Goal: Task Accomplishment & Management: Manage account settings

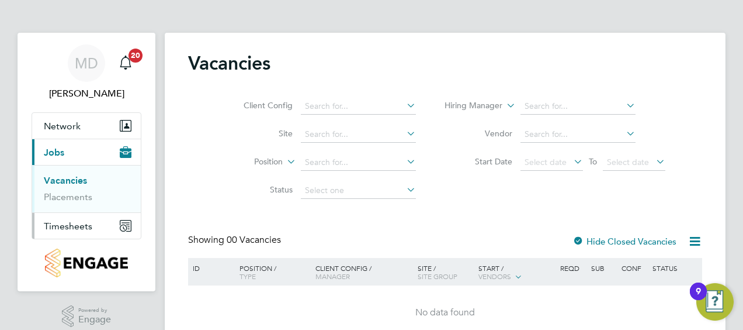
click at [63, 223] on span "Timesheets" at bounding box center [68, 225] width 49 height 11
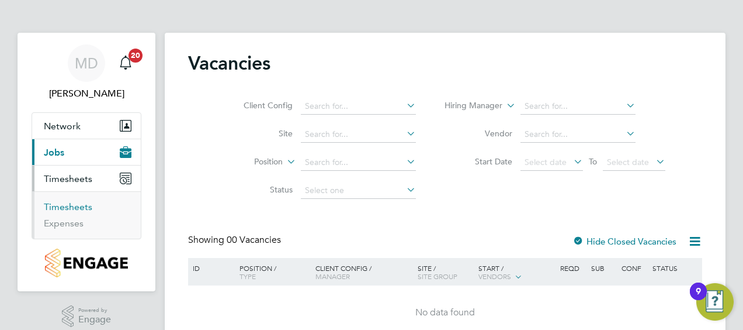
click at [65, 206] on link "Timesheets" at bounding box center [68, 206] width 49 height 11
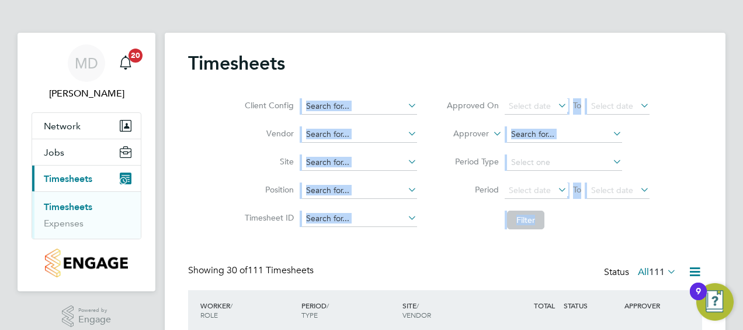
drag, startPoint x: 743, startPoint y: 55, endPoint x: 745, endPoint y: 153, distance: 98.2
drag, startPoint x: 745, startPoint y: 153, endPoint x: 679, endPoint y: 236, distance: 106.1
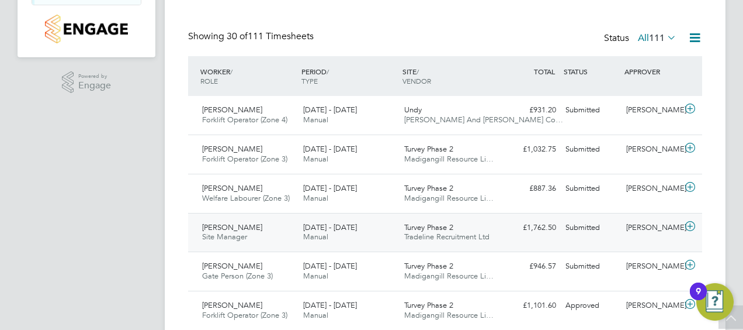
click at [220, 224] on span "Matthew Cain" at bounding box center [232, 227] width 60 height 10
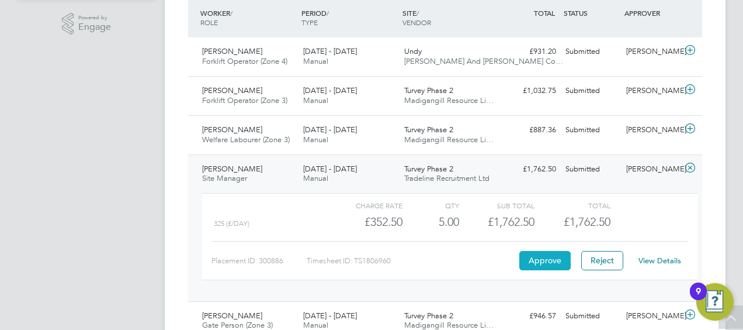
click at [539, 257] on button "Approve" at bounding box center [545, 260] width 51 height 19
click at [544, 259] on button "Approve" at bounding box center [545, 260] width 51 height 19
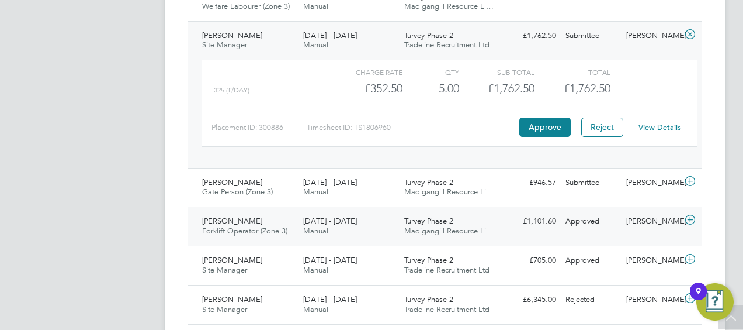
scroll to position [409, 0]
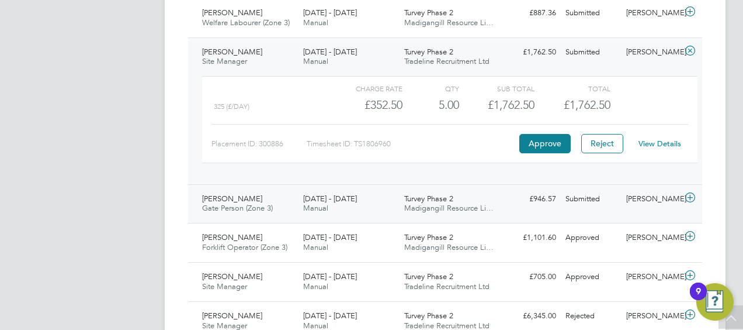
click at [229, 200] on span "Anthimos Tooley" at bounding box center [232, 198] width 60 height 10
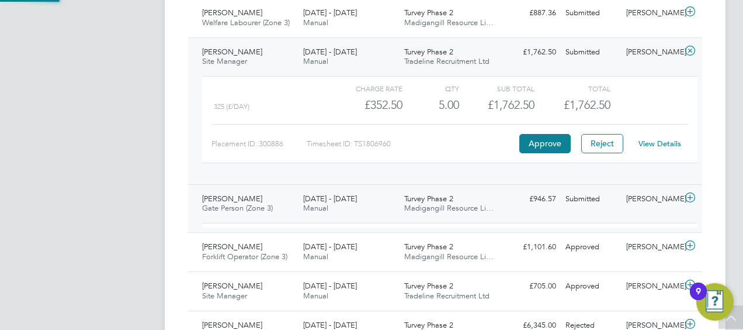
scroll to position [20, 114]
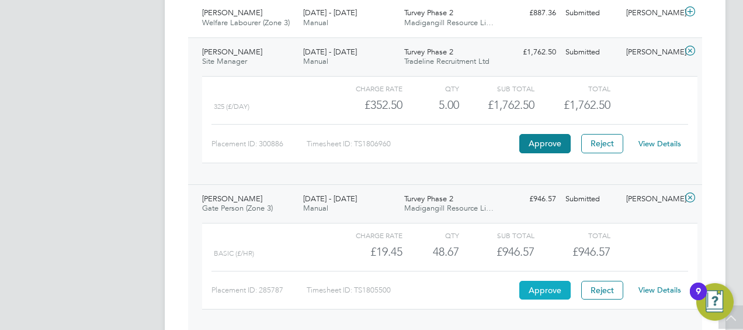
click at [532, 289] on button "Approve" at bounding box center [545, 290] width 51 height 19
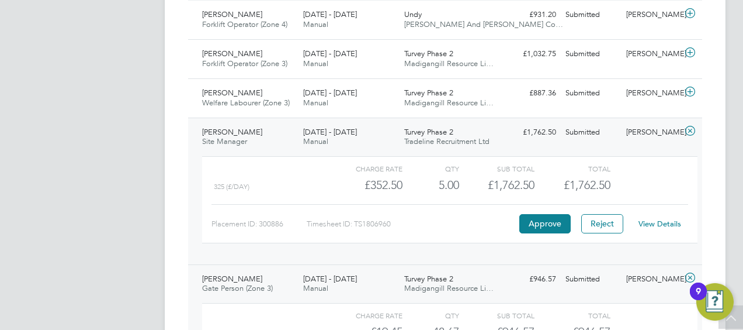
scroll to position [292, 0]
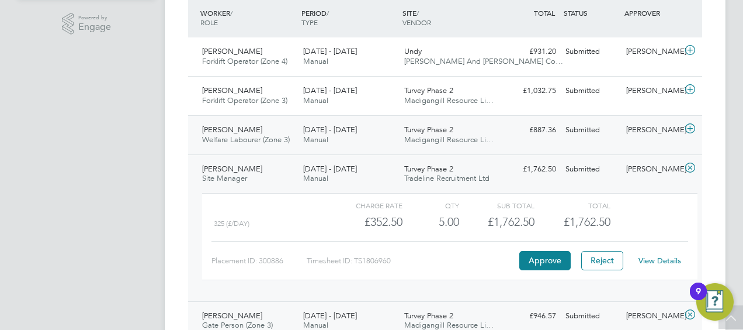
click at [225, 133] on span "Vasilica Spiridon" at bounding box center [232, 129] width 60 height 10
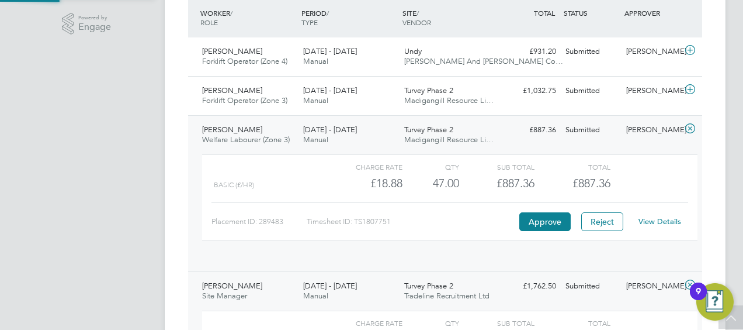
scroll to position [20, 114]
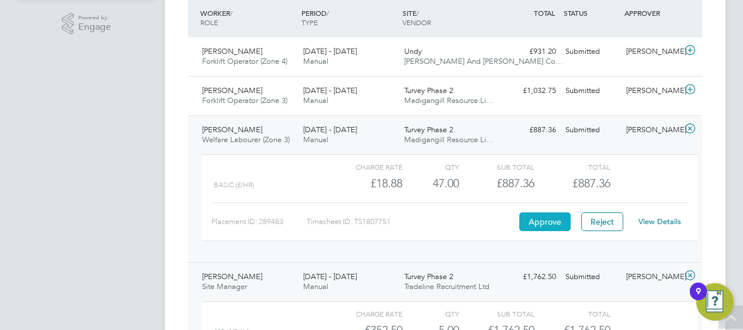
click at [541, 220] on button "Approve" at bounding box center [545, 221] width 51 height 19
click at [251, 91] on span "Piotr Grzegorczyk" at bounding box center [232, 90] width 60 height 10
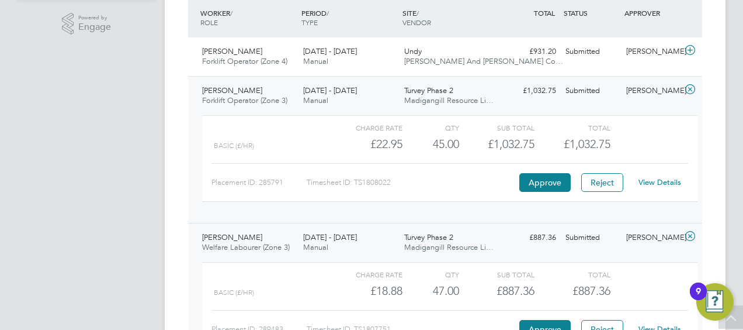
click at [653, 179] on link "View Details" at bounding box center [660, 182] width 43 height 10
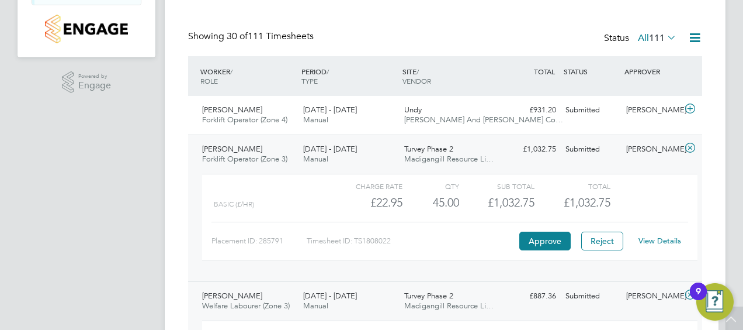
scroll to position [13, 0]
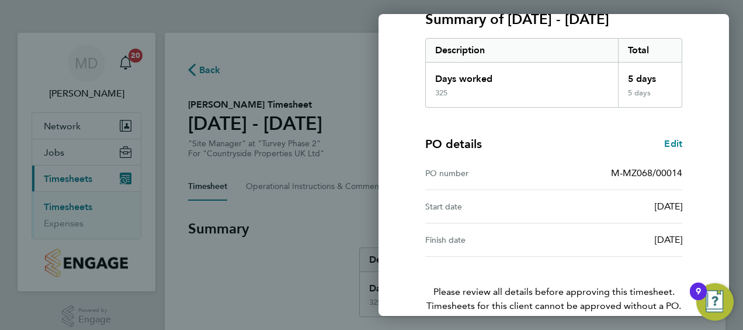
scroll to position [229, 0]
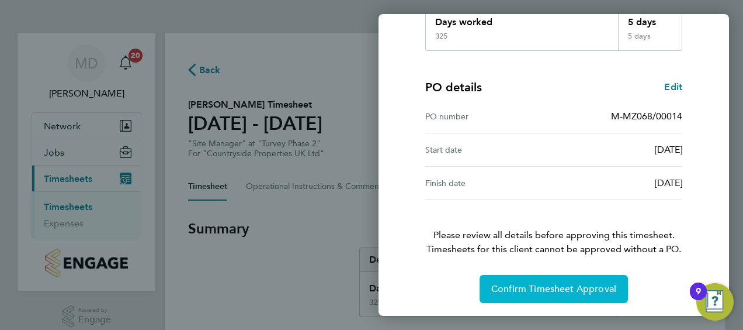
click at [554, 284] on span "Confirm Timesheet Approval" at bounding box center [554, 289] width 125 height 12
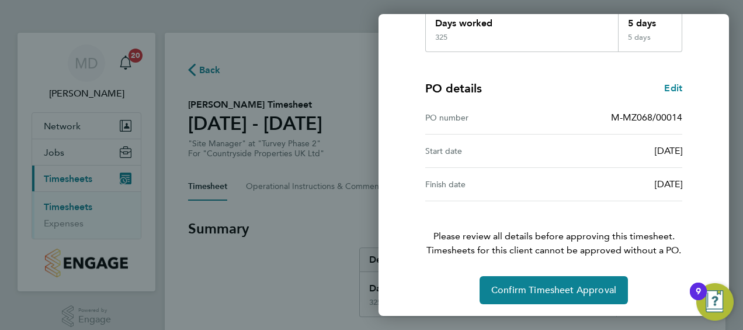
scroll to position [229, 0]
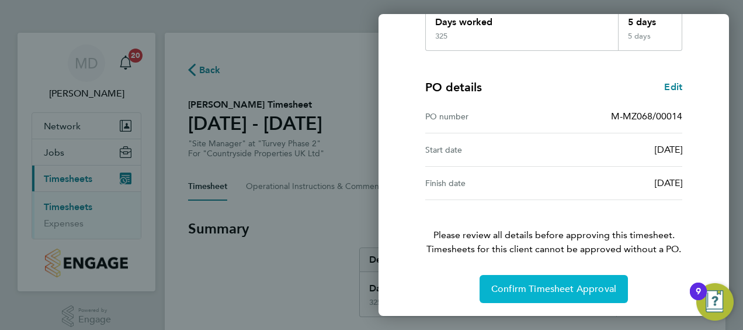
click at [552, 281] on button "Confirm Timesheet Approval" at bounding box center [554, 289] width 148 height 28
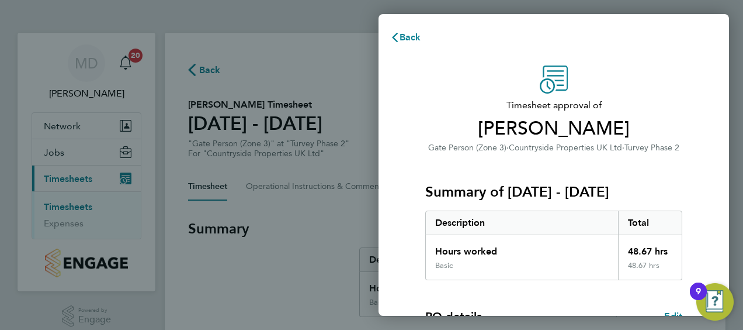
scroll to position [229, 0]
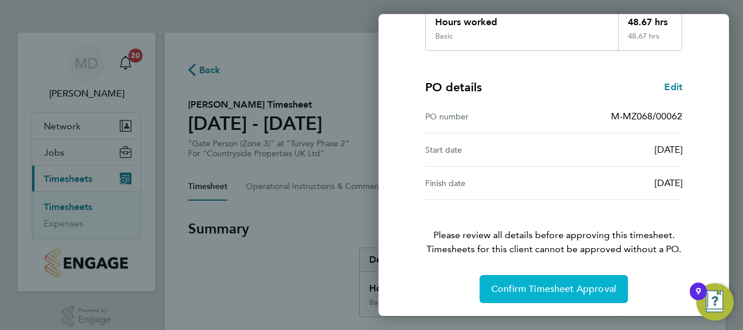
click at [537, 280] on button "Confirm Timesheet Approval" at bounding box center [554, 289] width 148 height 28
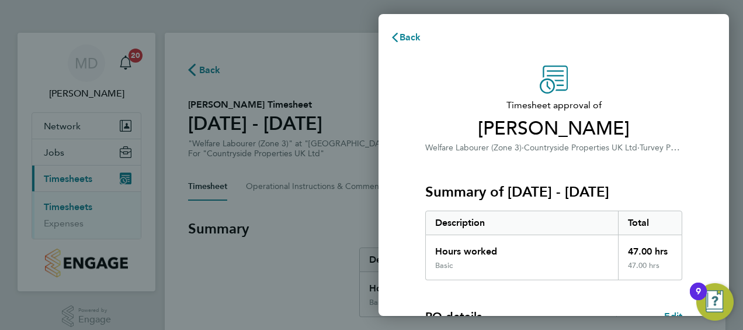
scroll to position [229, 0]
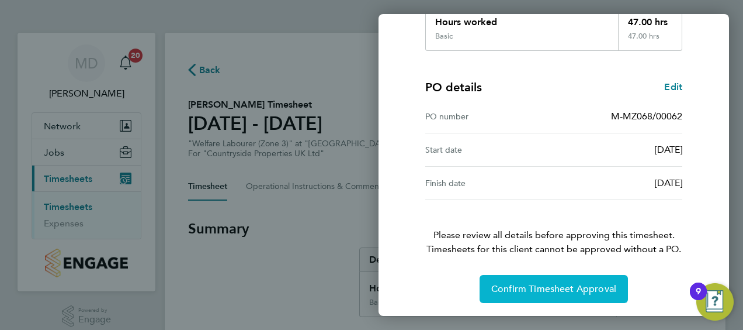
click at [539, 286] on span "Confirm Timesheet Approval" at bounding box center [554, 289] width 125 height 12
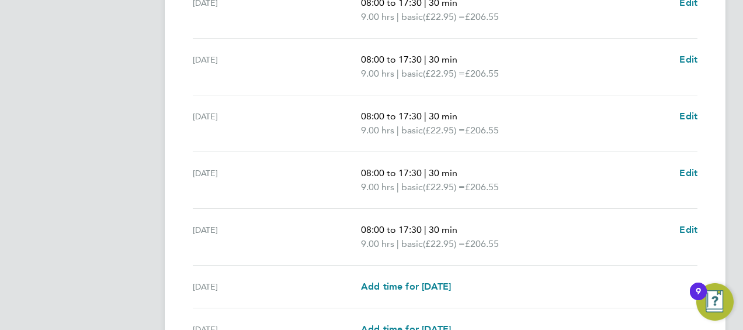
scroll to position [409, 0]
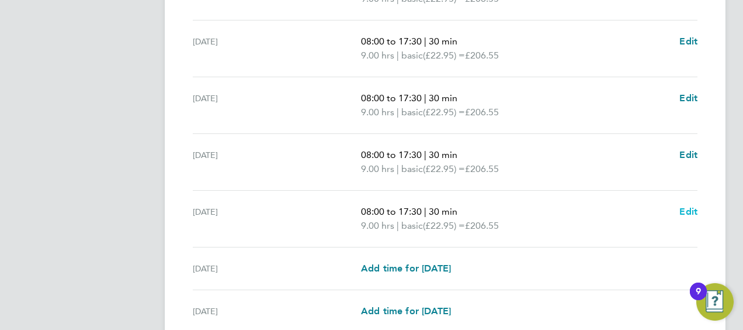
click at [689, 209] on span "Edit" at bounding box center [689, 211] width 18 height 11
select select "30"
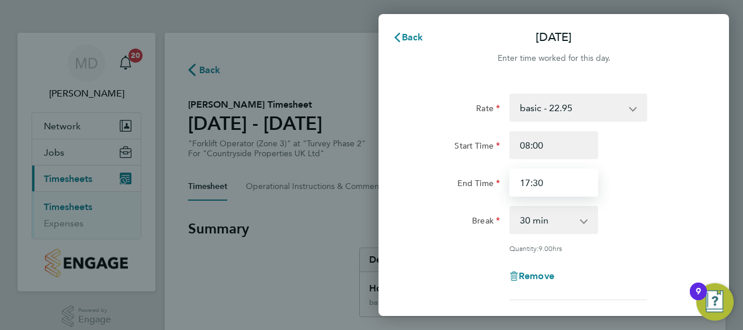
click at [530, 182] on input "17:30" at bounding box center [554, 182] width 89 height 28
click at [542, 182] on input "14:30" at bounding box center [554, 182] width 89 height 28
type input "14:45"
click at [683, 179] on div "End Time 14:45" at bounding box center [554, 182] width 295 height 28
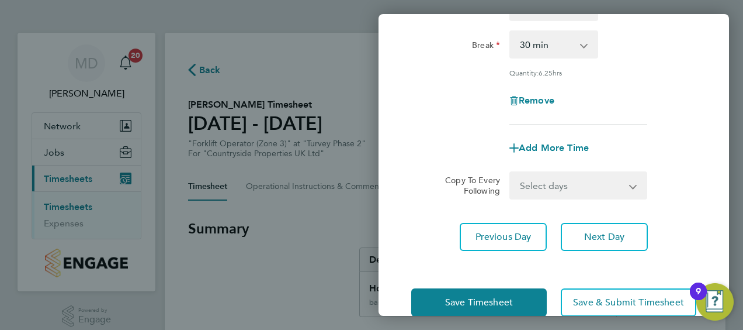
scroll to position [198, 0]
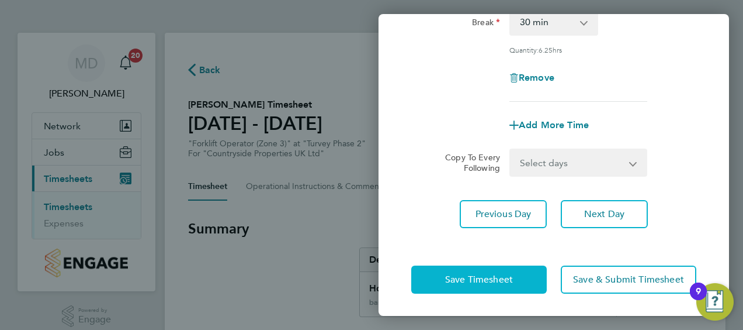
click at [497, 281] on span "Save Timesheet" at bounding box center [479, 280] width 68 height 12
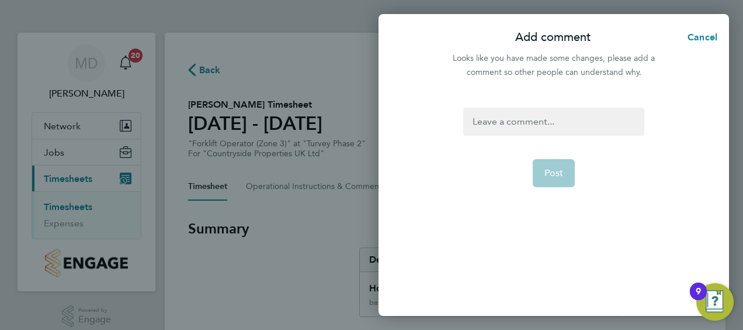
click at [514, 121] on div at bounding box center [553, 122] width 181 height 28
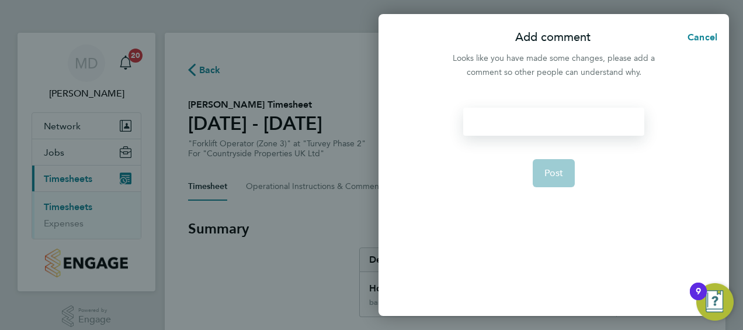
click at [515, 121] on div at bounding box center [553, 122] width 181 height 28
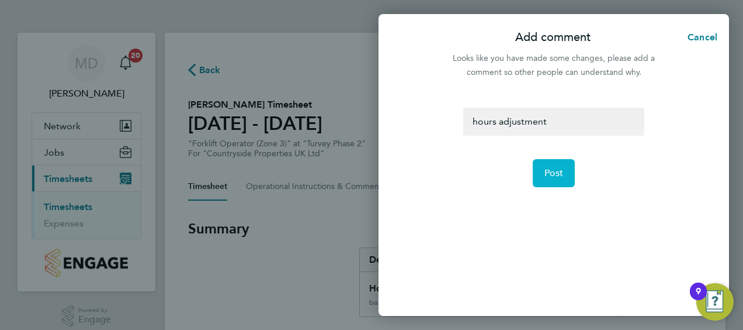
click at [562, 175] on span "Post" at bounding box center [554, 173] width 19 height 12
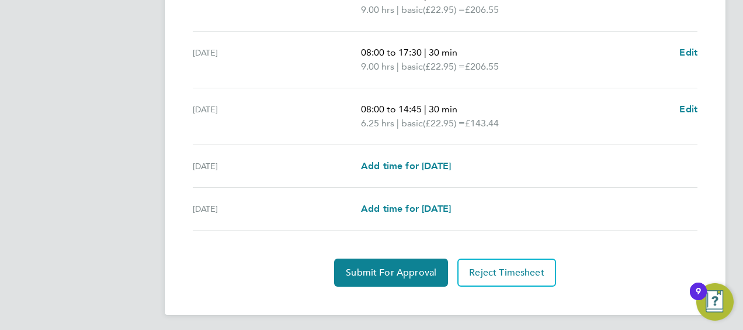
scroll to position [513, 0]
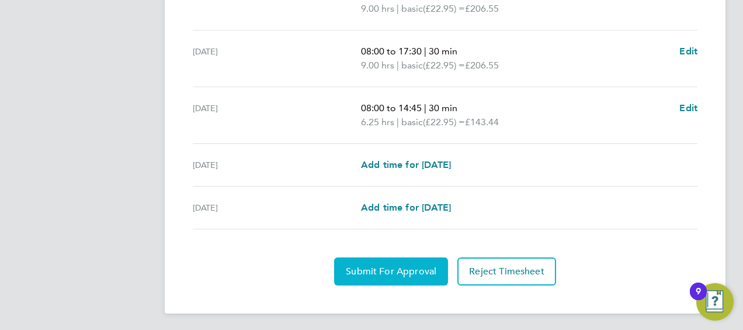
click at [386, 266] on span "Submit For Approval" at bounding box center [391, 271] width 91 height 12
click at [382, 267] on span "Approve Timesheet" at bounding box center [391, 271] width 86 height 12
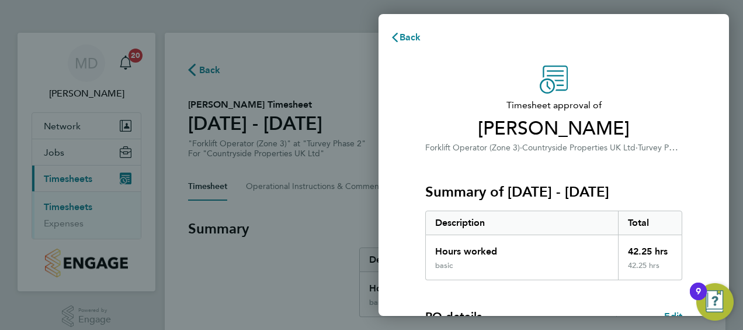
scroll to position [229, 0]
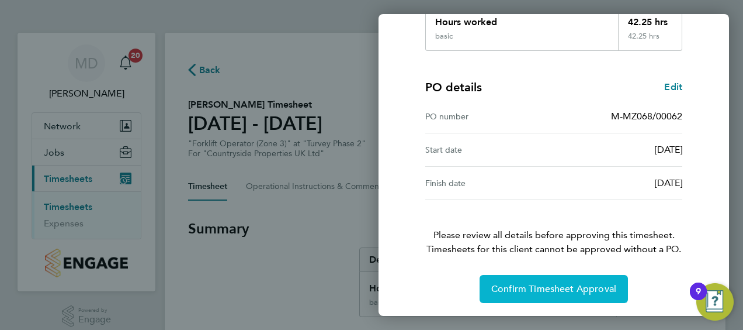
click at [500, 284] on span "Confirm Timesheet Approval" at bounding box center [554, 289] width 125 height 12
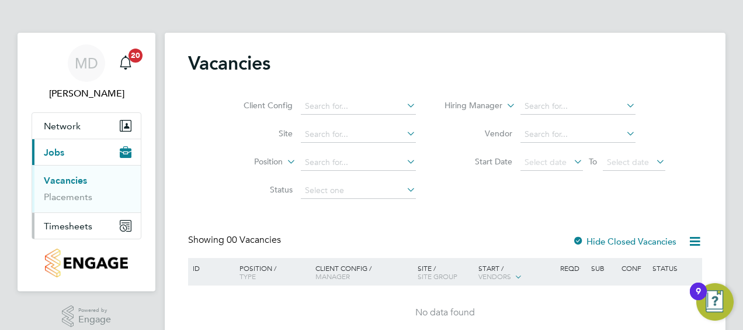
click at [64, 222] on span "Timesheets" at bounding box center [68, 225] width 49 height 11
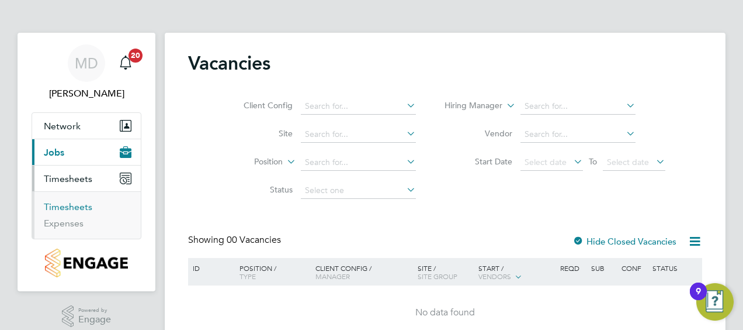
click at [65, 205] on link "Timesheets" at bounding box center [68, 206] width 49 height 11
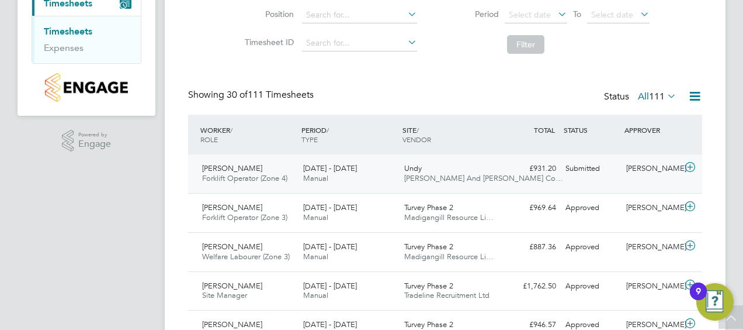
click at [260, 166] on span "Aleksandrs Sedovs" at bounding box center [232, 168] width 60 height 10
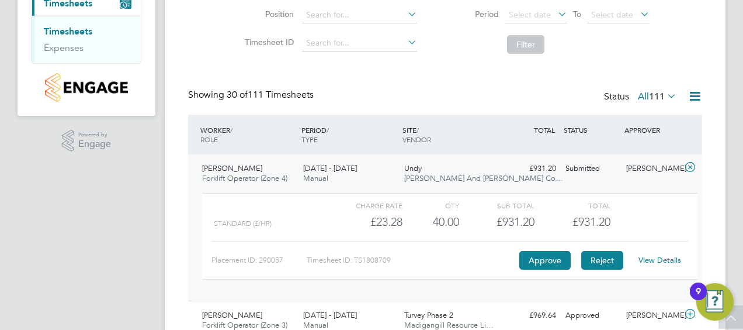
click at [602, 255] on button "Reject" at bounding box center [603, 260] width 42 height 19
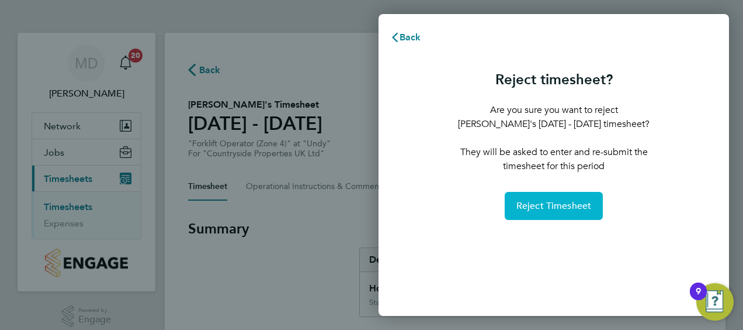
click at [561, 208] on span "Reject Timesheet" at bounding box center [554, 206] width 75 height 12
